Goal: Information Seeking & Learning: Check status

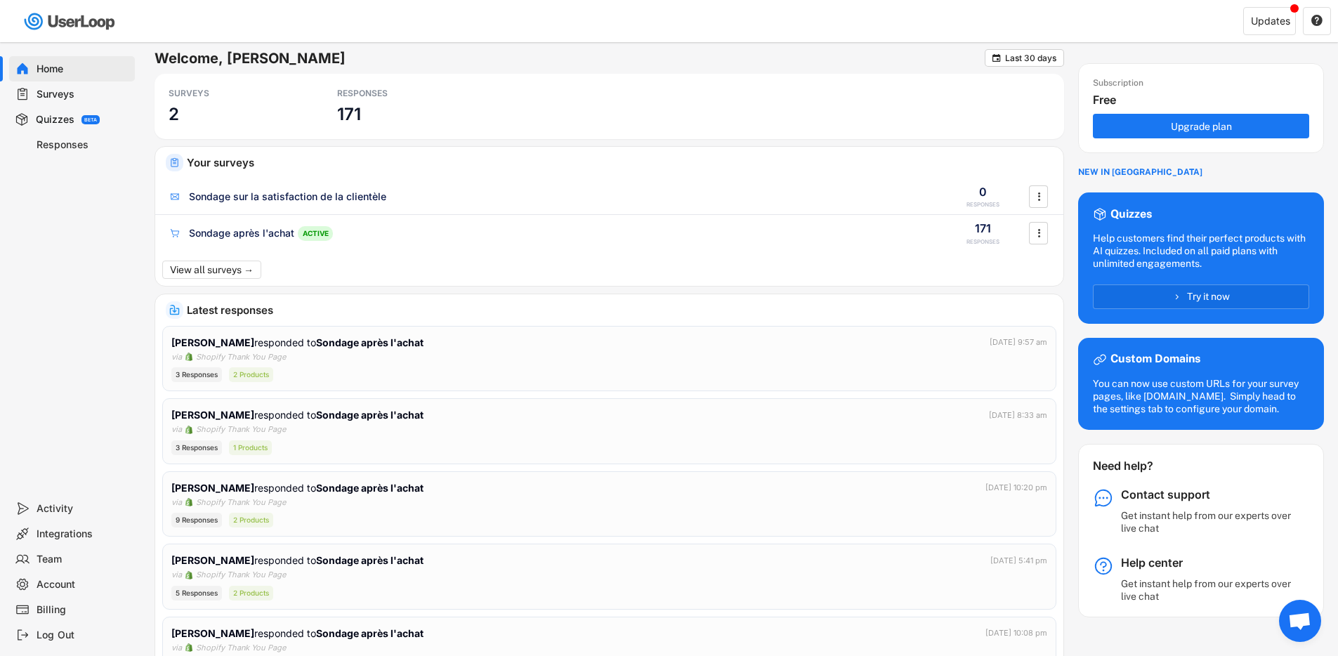
click at [61, 88] on div "Surveys" at bounding box center [83, 94] width 93 height 13
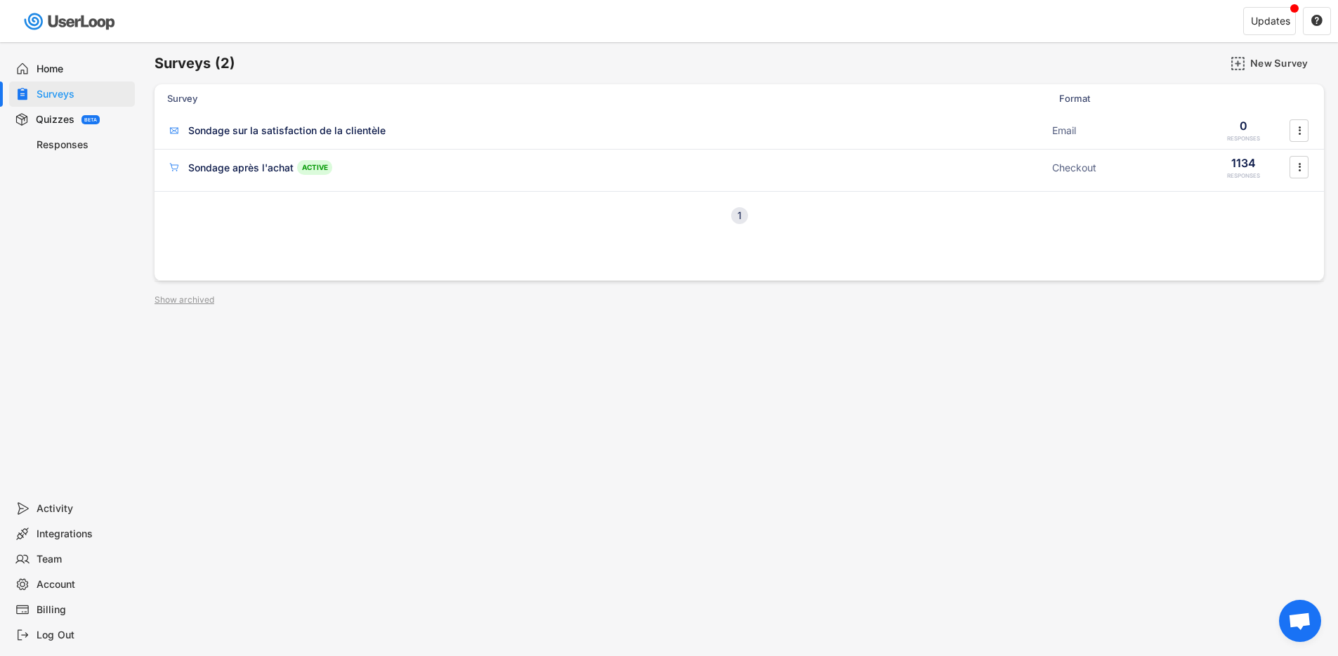
click at [58, 120] on div "Quizzes" at bounding box center [55, 119] width 39 height 13
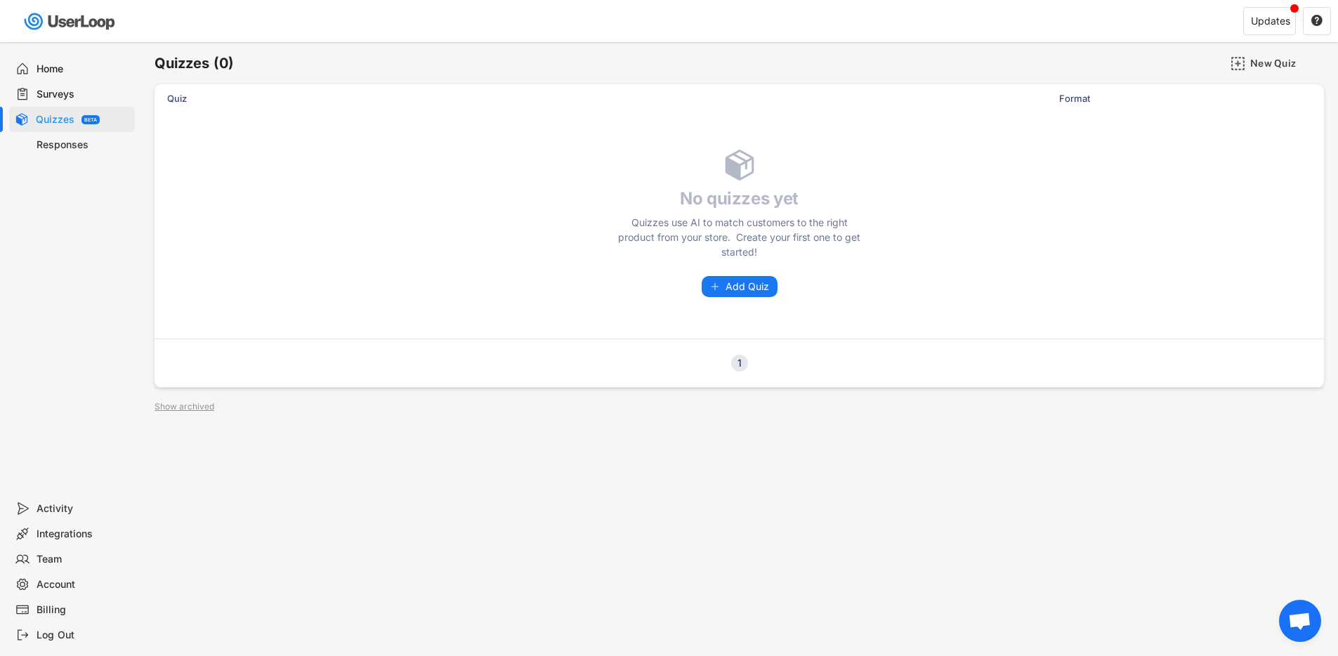
click at [57, 147] on div "Responses" at bounding box center [83, 144] width 93 height 13
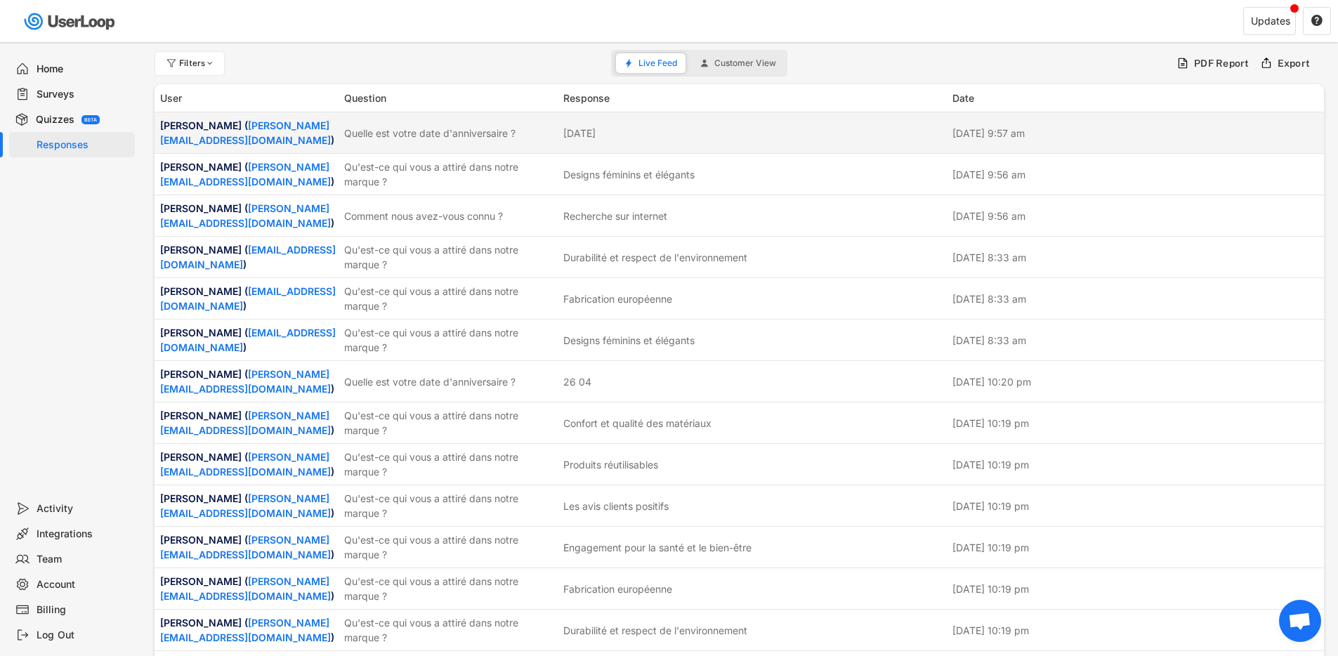
drag, startPoint x: 1211, startPoint y: 266, endPoint x: 155, endPoint y: 126, distance: 1065.5
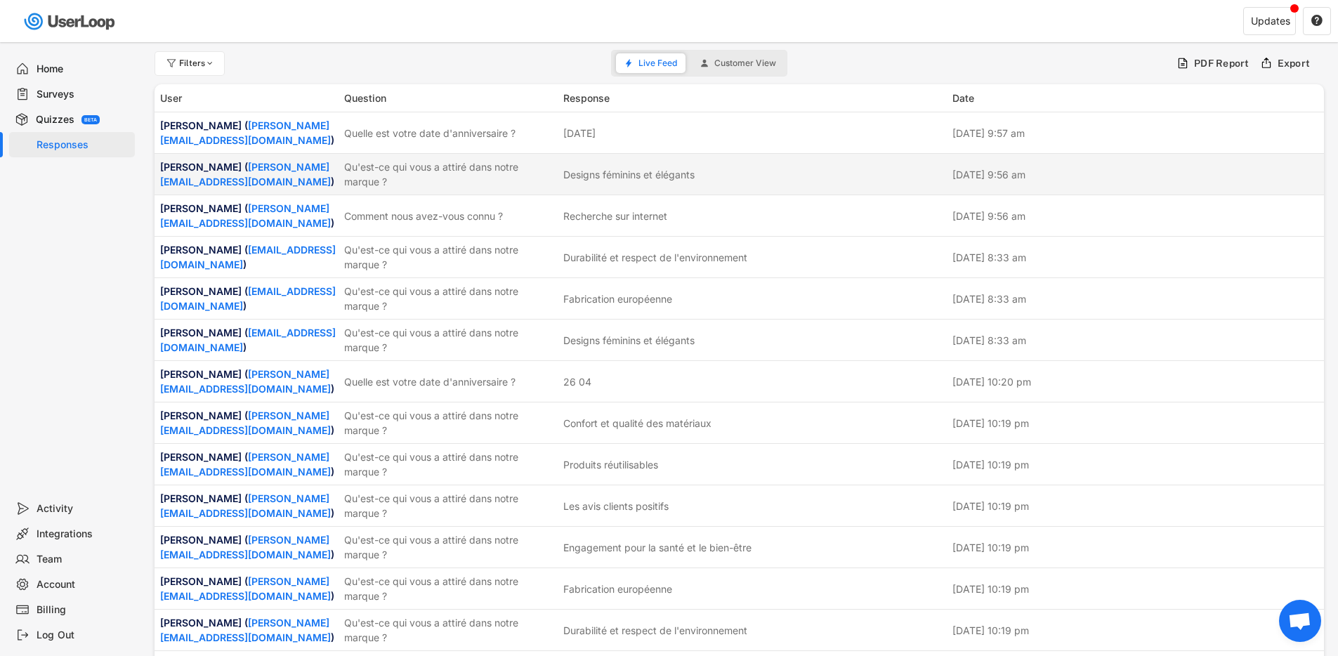
copy div "Loremip DOLORS ( a.consec@adip.el ) Seddoe tem incid utla e'doloremagnaa ? 36.5…"
